Goal: Navigation & Orientation: Find specific page/section

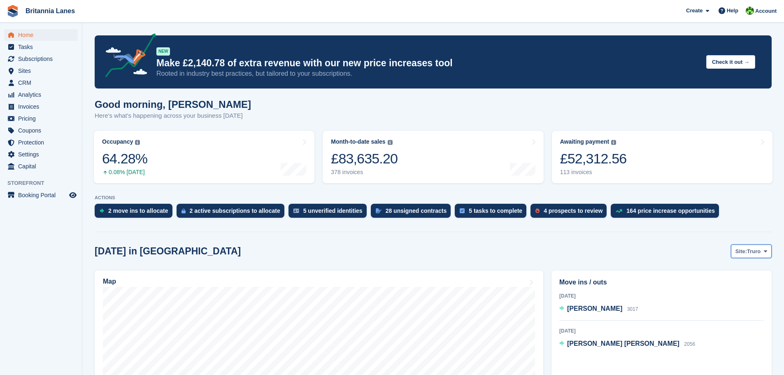
click at [765, 252] on icon at bounding box center [765, 251] width 3 height 5
click at [736, 303] on link "[GEOGRAPHIC_DATA]" at bounding box center [731, 300] width 74 height 15
click at [23, 69] on span "Sites" at bounding box center [42, 71] width 49 height 12
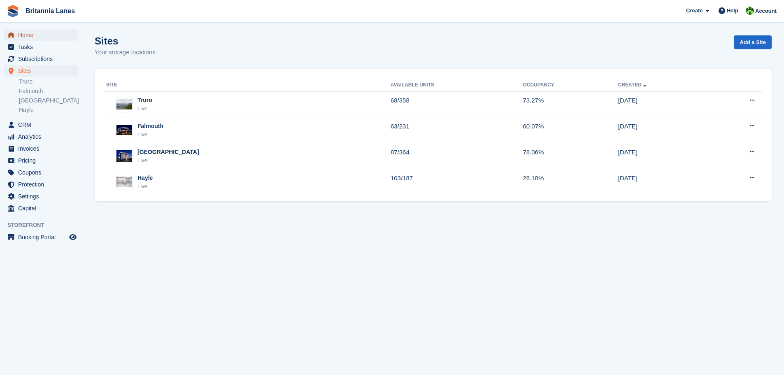
click at [28, 35] on span "Home" at bounding box center [42, 35] width 49 height 12
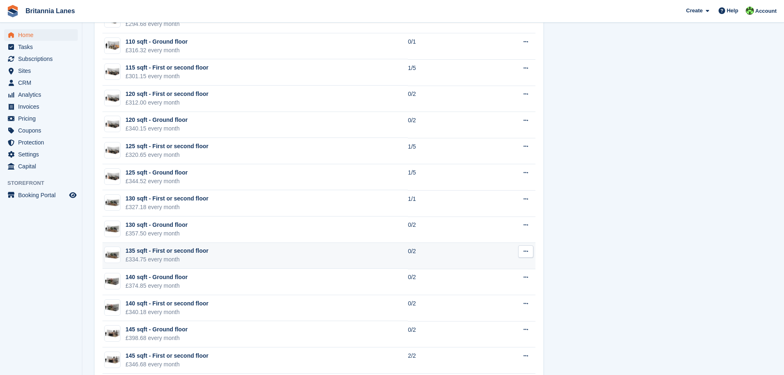
scroll to position [1523, 0]
